Goal: Ask a question

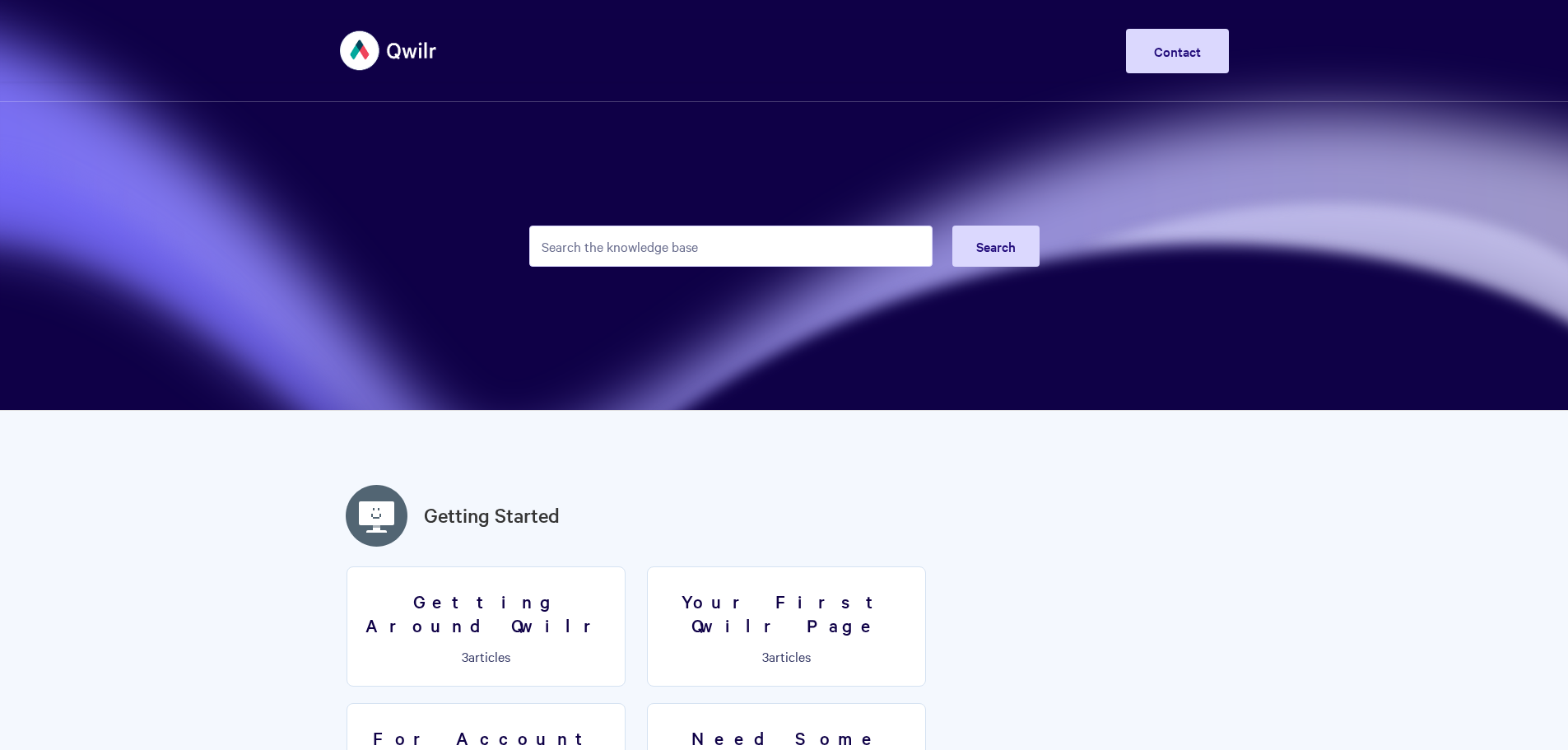
click at [602, 231] on input "Search the knowledge base" at bounding box center [731, 246] width 404 height 42
type input "firewalls"
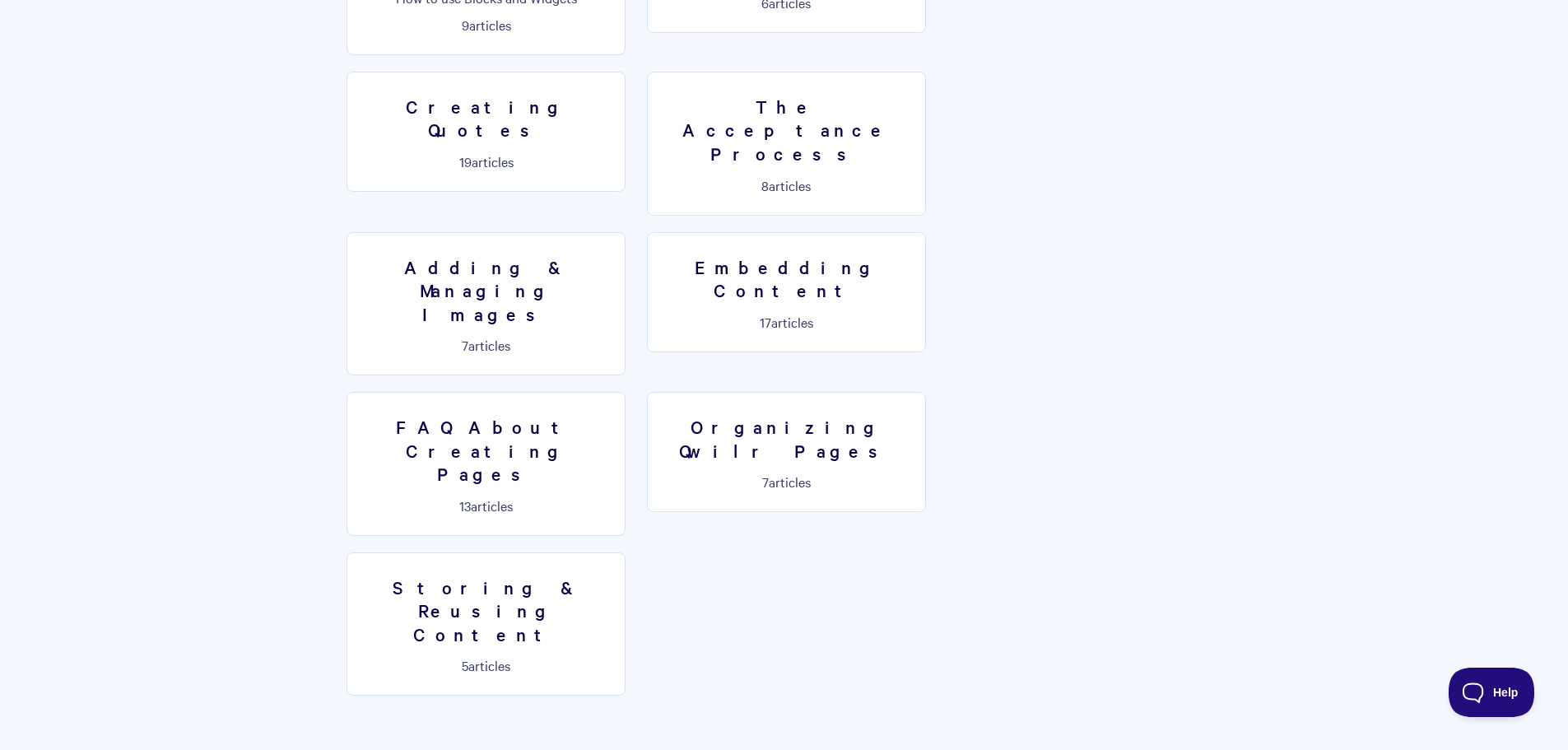
scroll to position [1399, 0]
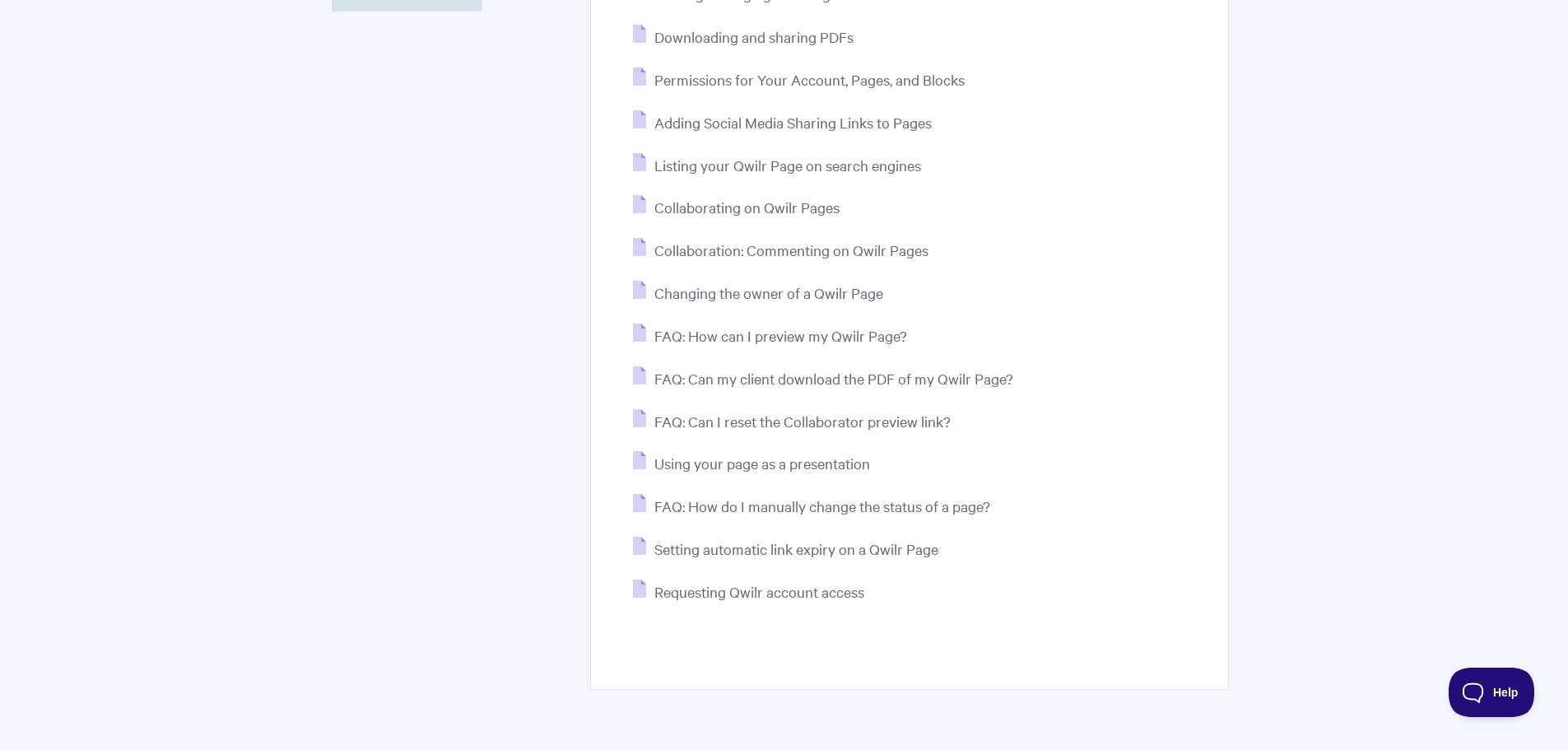
scroll to position [411, 0]
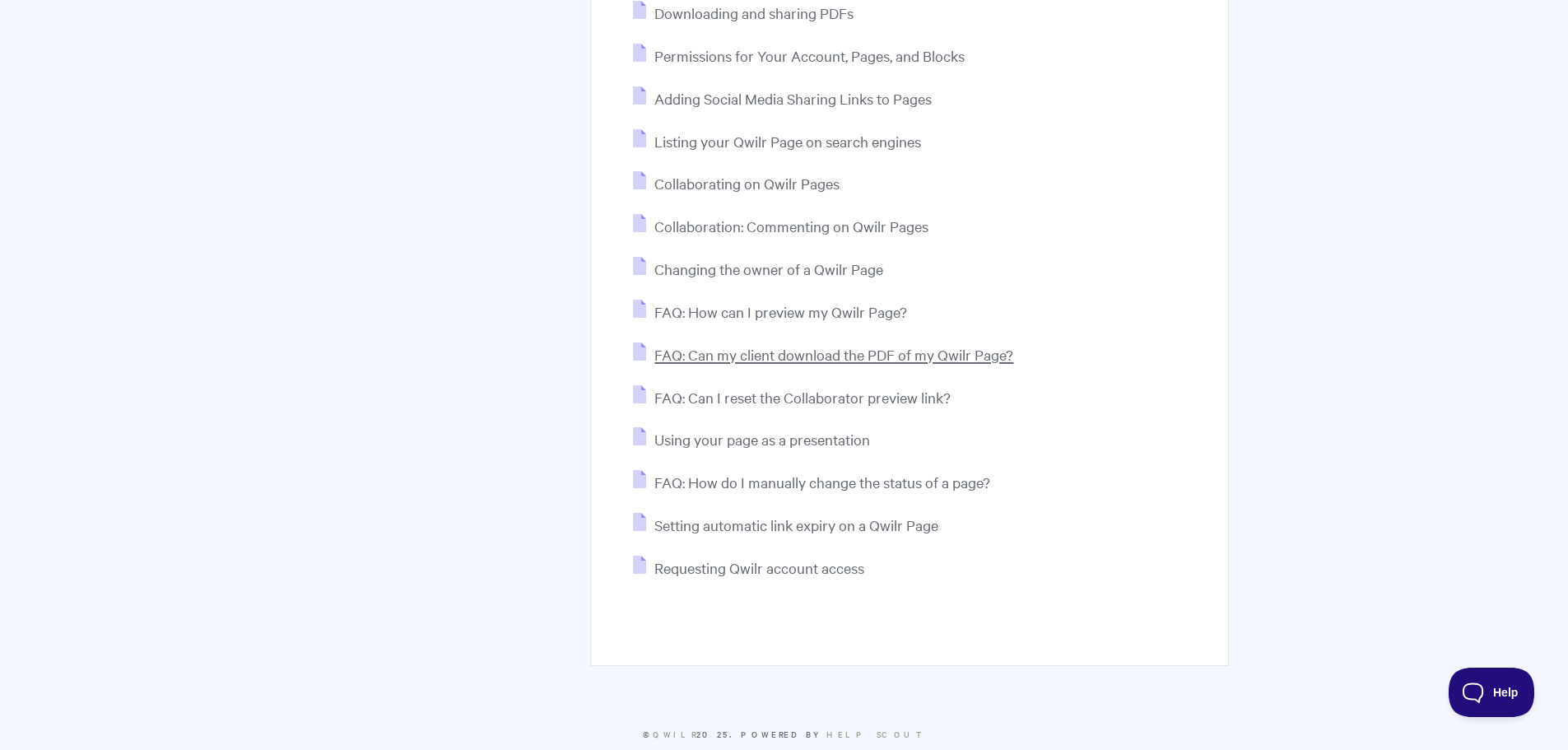
click at [719, 362] on span "FAQ: Can my client download the PDF of my Qwilr Page?" at bounding box center [833, 354] width 359 height 19
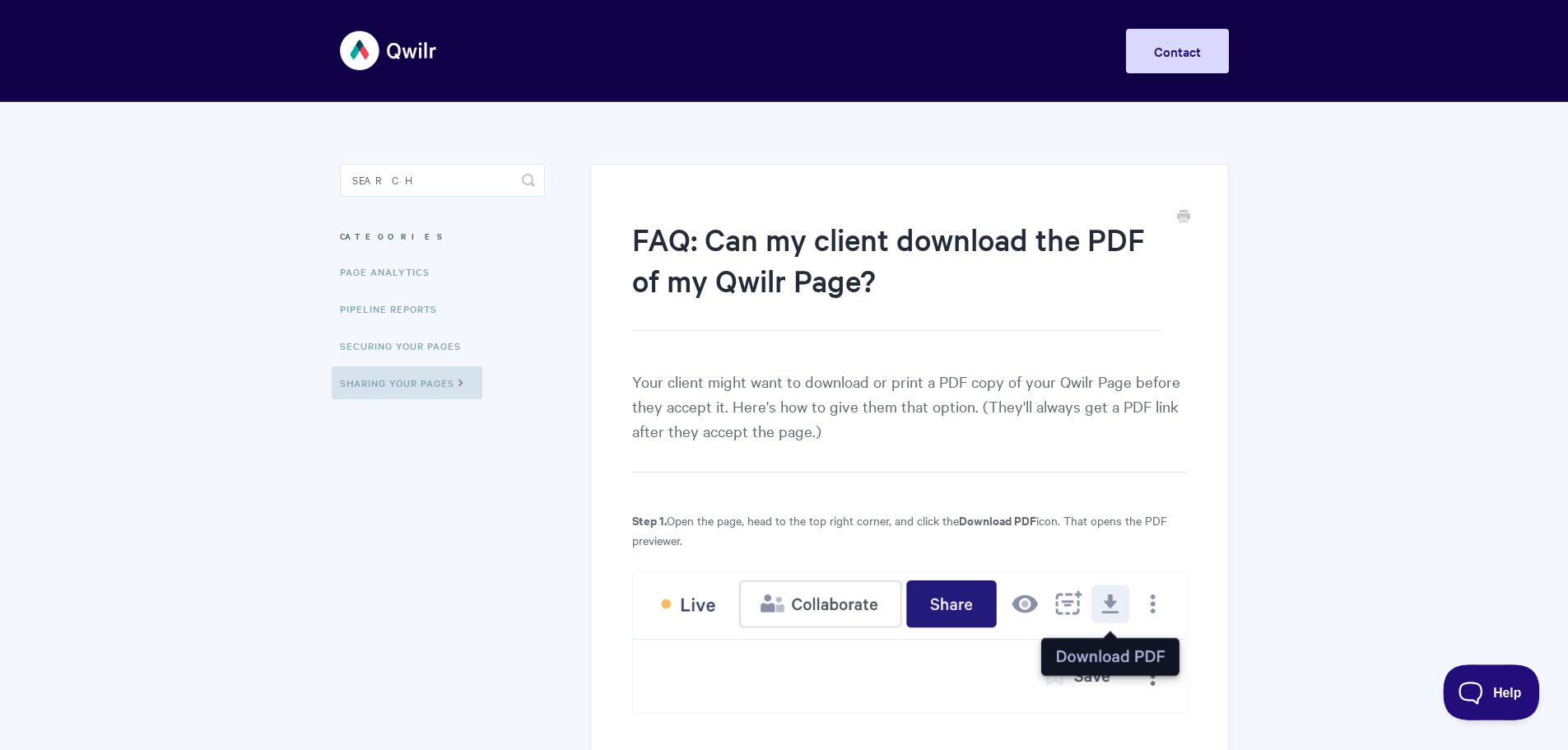
click at [1479, 690] on span "Help" at bounding box center [1486, 689] width 85 height 12
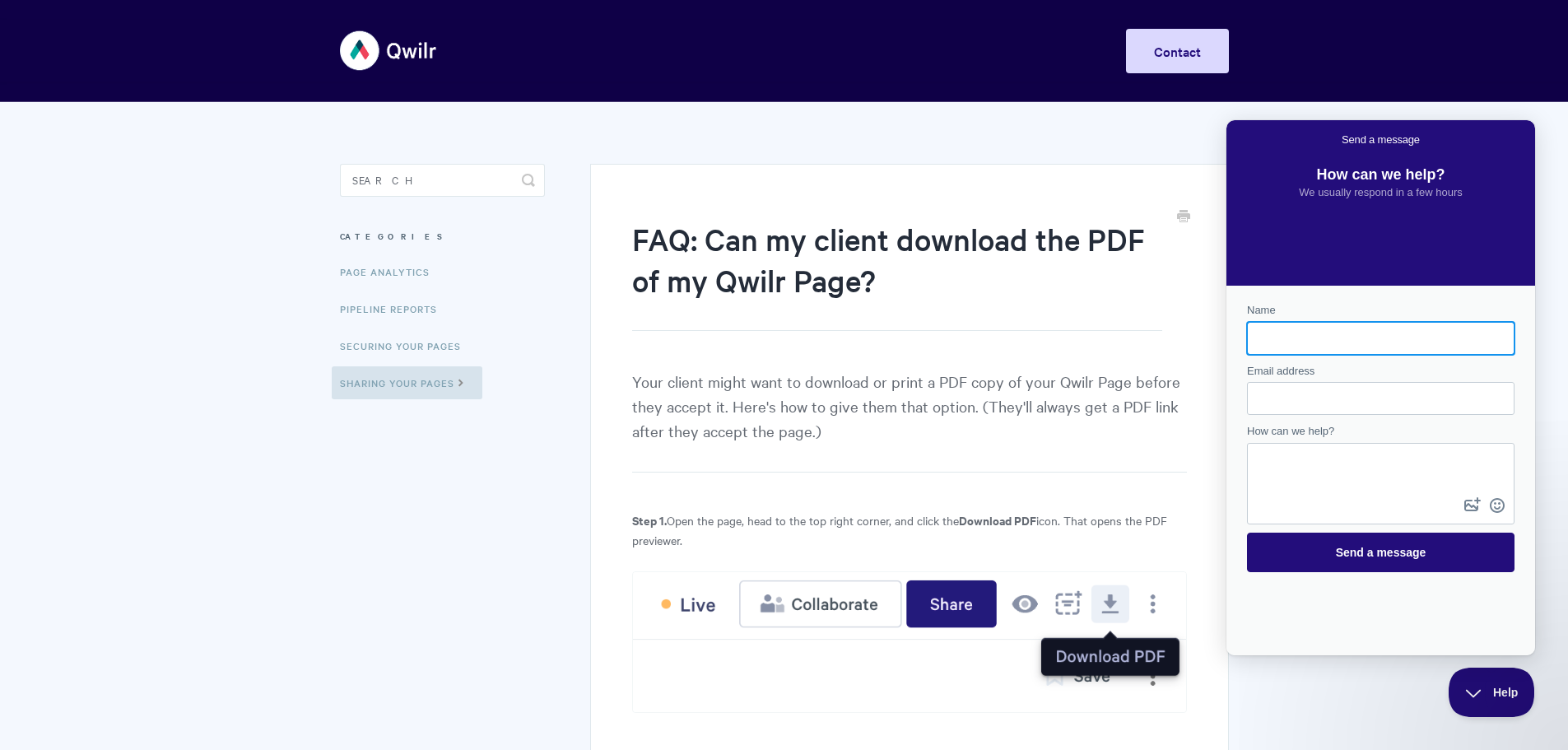
click at [1295, 339] on input "Name" at bounding box center [1380, 338] width 241 height 30
type input "[PERSON_NAME]"
click at [1348, 406] on input "[EMAIL_ADDRESS][DOMAIN_NAME]" at bounding box center [1380, 398] width 241 height 30
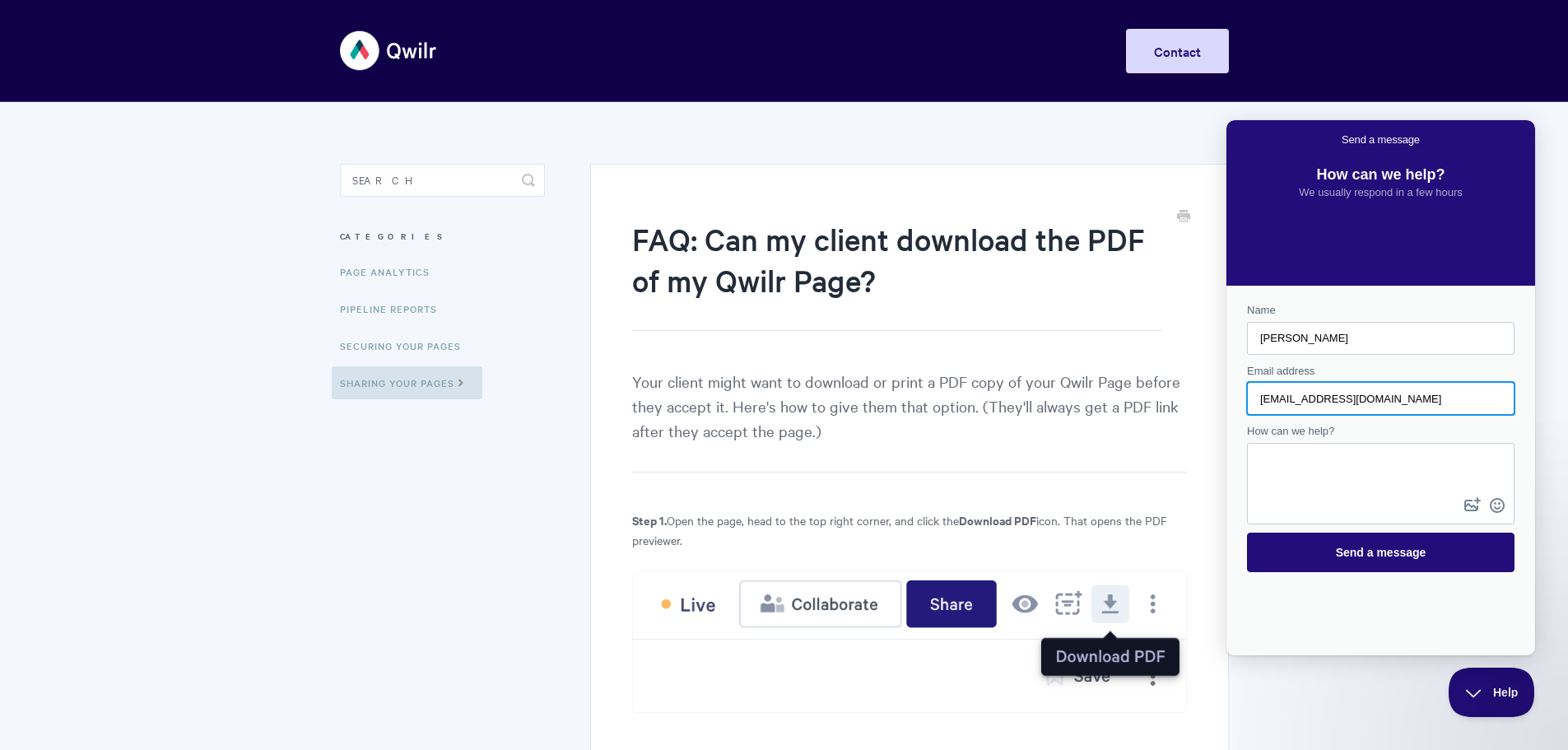
click at [1348, 406] on input "[EMAIL_ADDRESS][DOMAIN_NAME]" at bounding box center [1380, 398] width 241 height 30
type input "[PERSON_NAME][EMAIL_ADDRESS][PERSON_NAME]"
click at [1357, 464] on textarea "How can we help?" at bounding box center [1380, 468] width 264 height 49
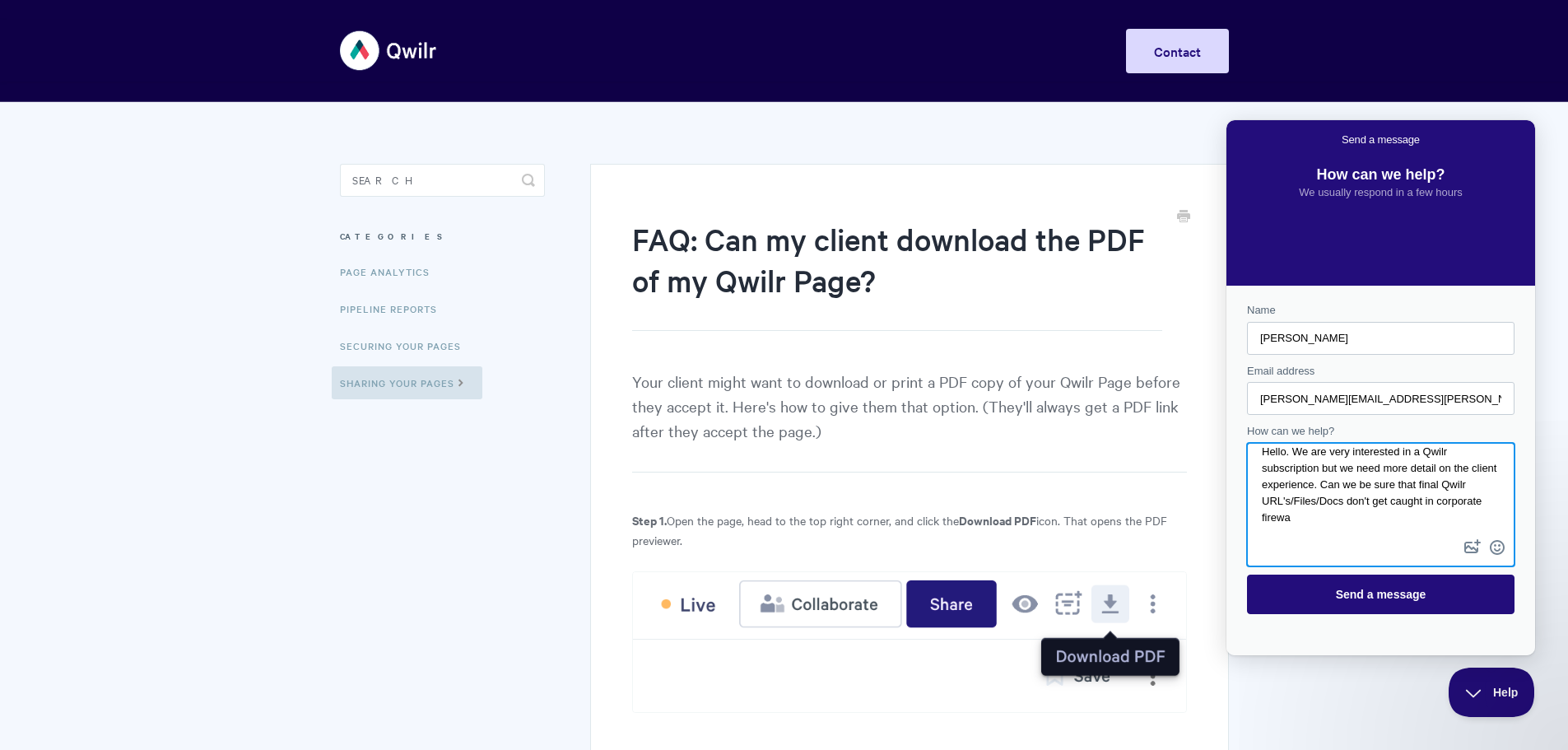
scroll to position [11, 0]
type textarea "Hello. We are very interested in a Qwilr subscription but we need more detail o…"
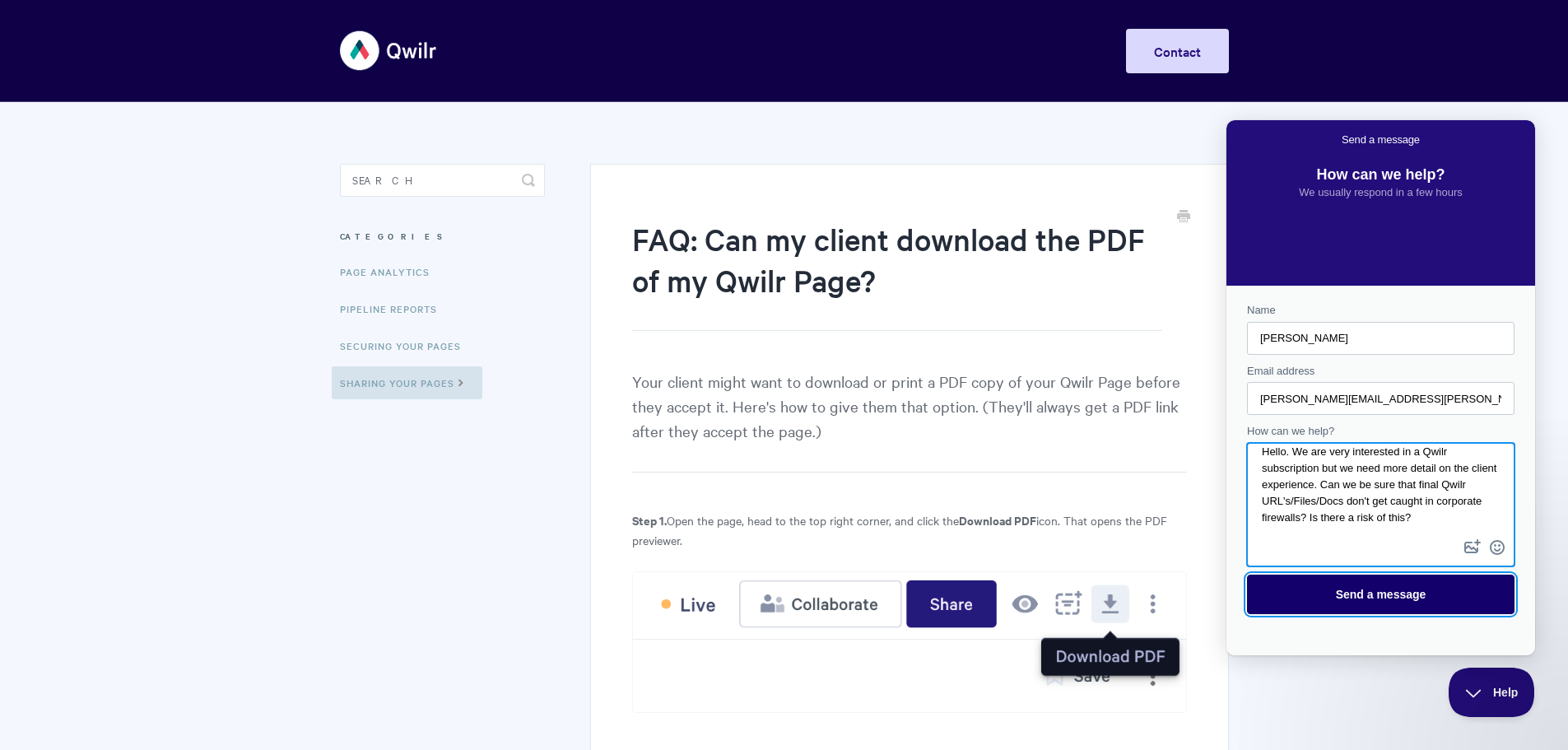
click at [1417, 583] on span "Send a message" at bounding box center [1380, 593] width 231 height 38
